Goal: Transaction & Acquisition: Purchase product/service

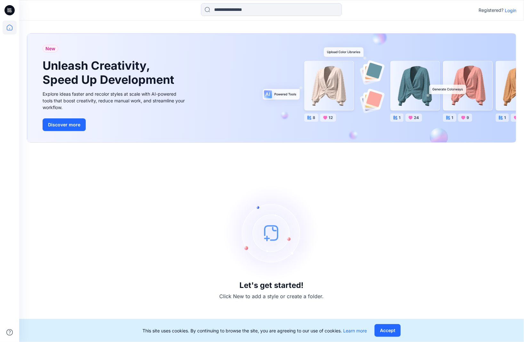
click at [509, 9] on p "Login" at bounding box center [511, 10] width 12 height 7
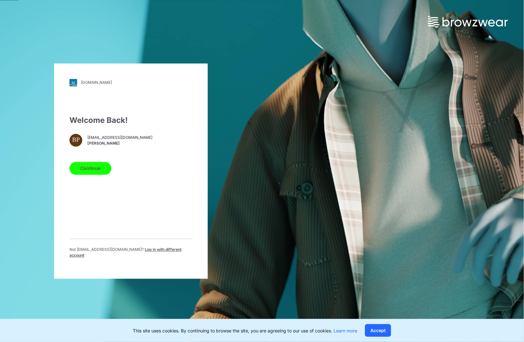
click at [80, 175] on button "Continue" at bounding box center [90, 168] width 42 height 13
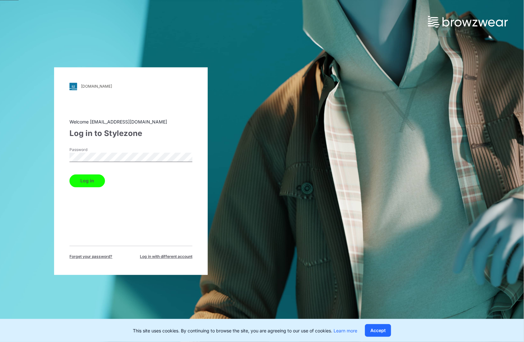
click at [77, 188] on div "Welcome [EMAIL_ADDRESS][DOMAIN_NAME] Log in to Stylezone Password Log in Forget…" at bounding box center [130, 188] width 123 height 141
click at [85, 185] on button "Log in" at bounding box center [87, 180] width 36 height 13
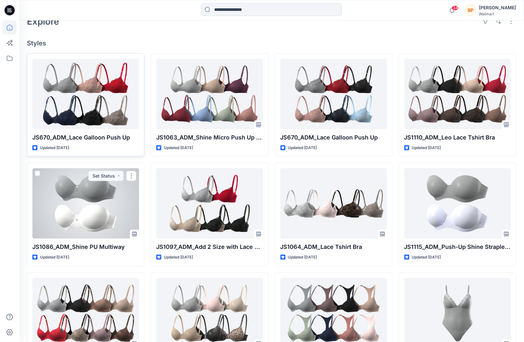
scroll to position [163, 0]
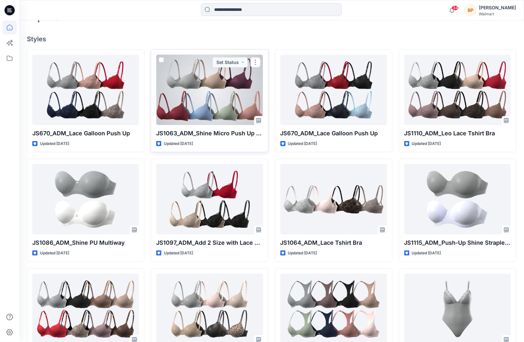
click at [169, 88] on div at bounding box center [209, 90] width 107 height 70
